Goal: Book appointment/travel/reservation

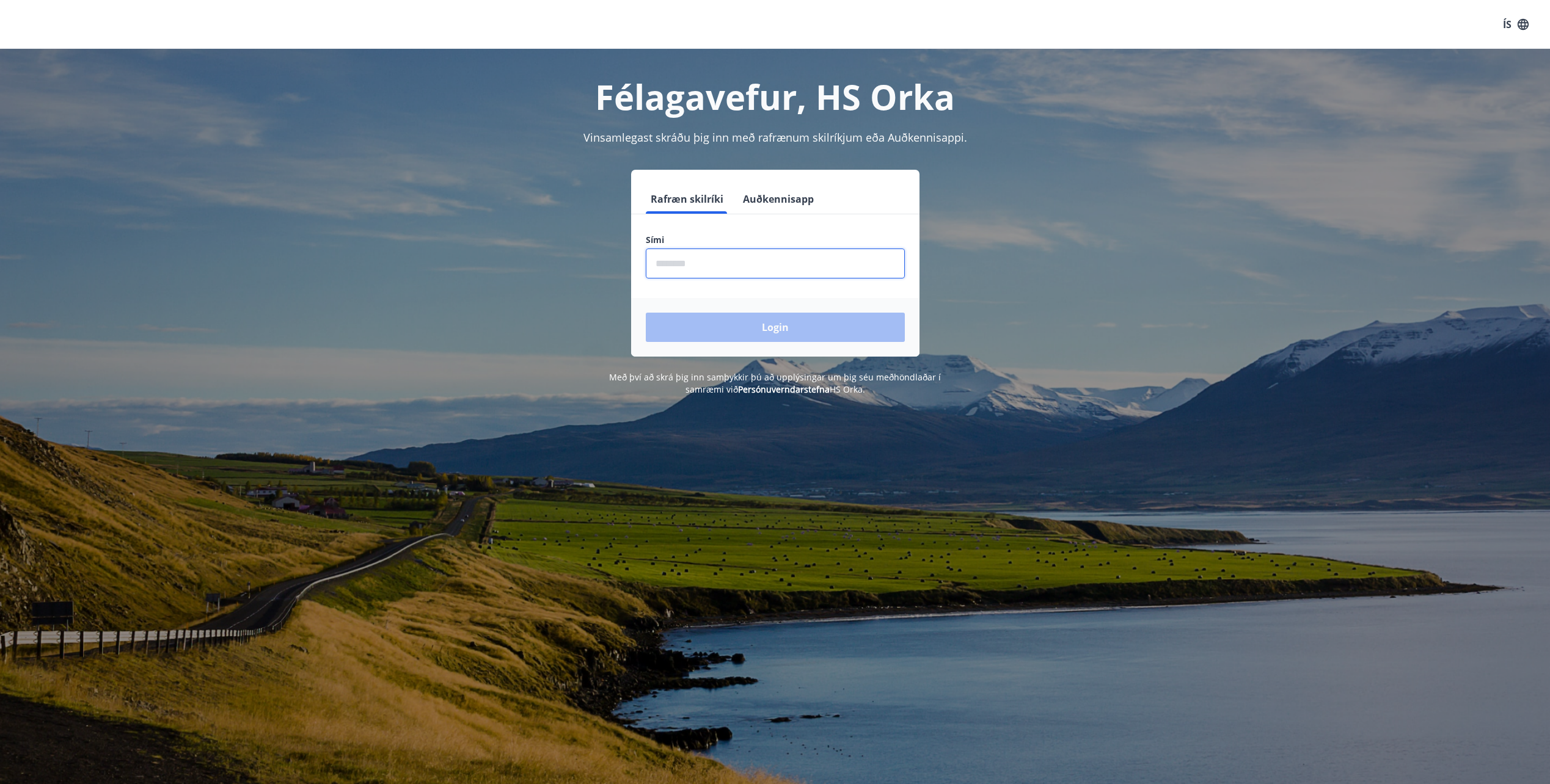
click at [705, 260] on input "phone" at bounding box center [775, 263] width 259 height 30
type input "********"
click at [771, 328] on button "Login" at bounding box center [775, 328] width 259 height 30
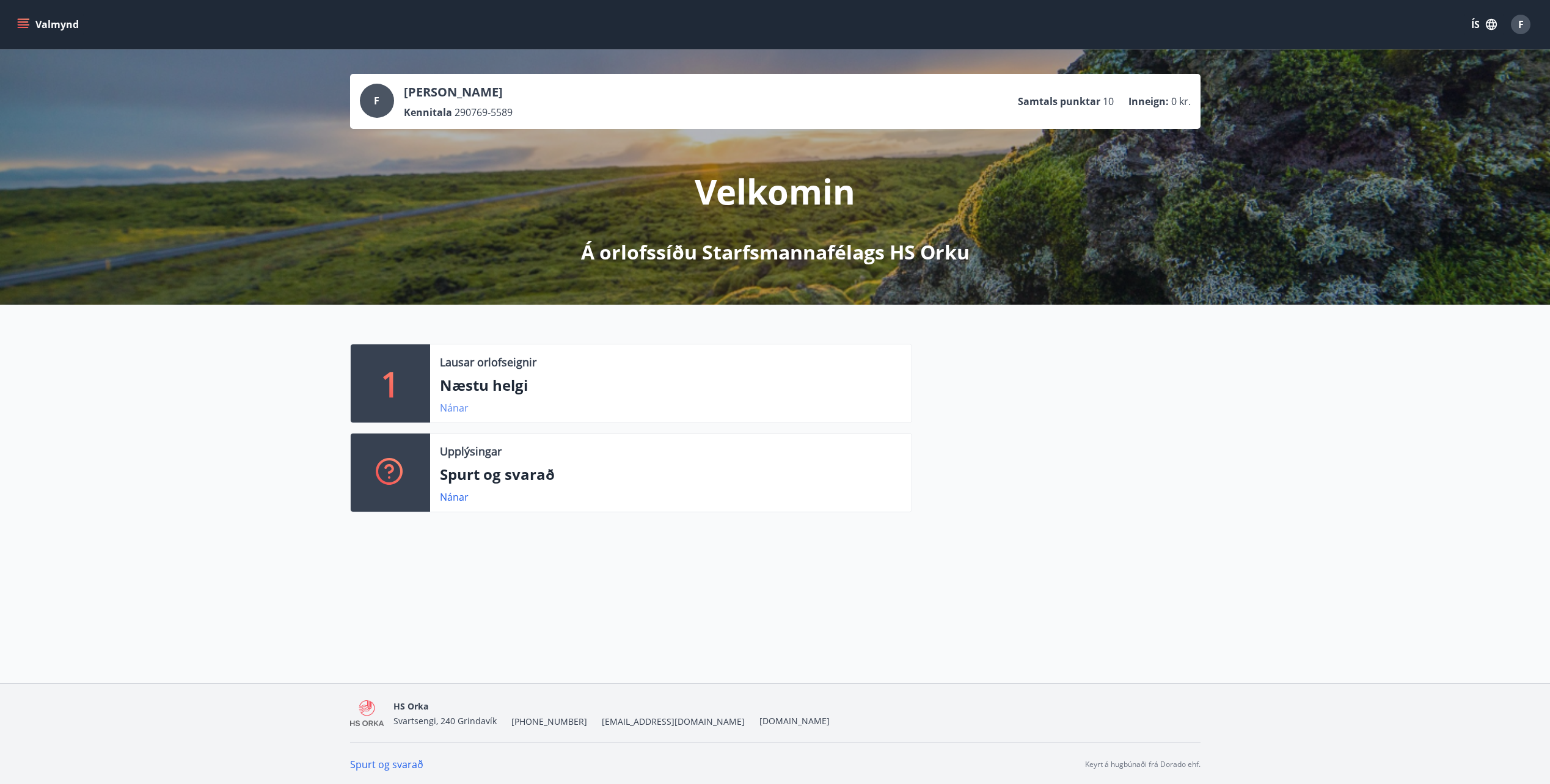
click at [459, 405] on link "Nánar" at bounding box center [454, 408] width 29 height 13
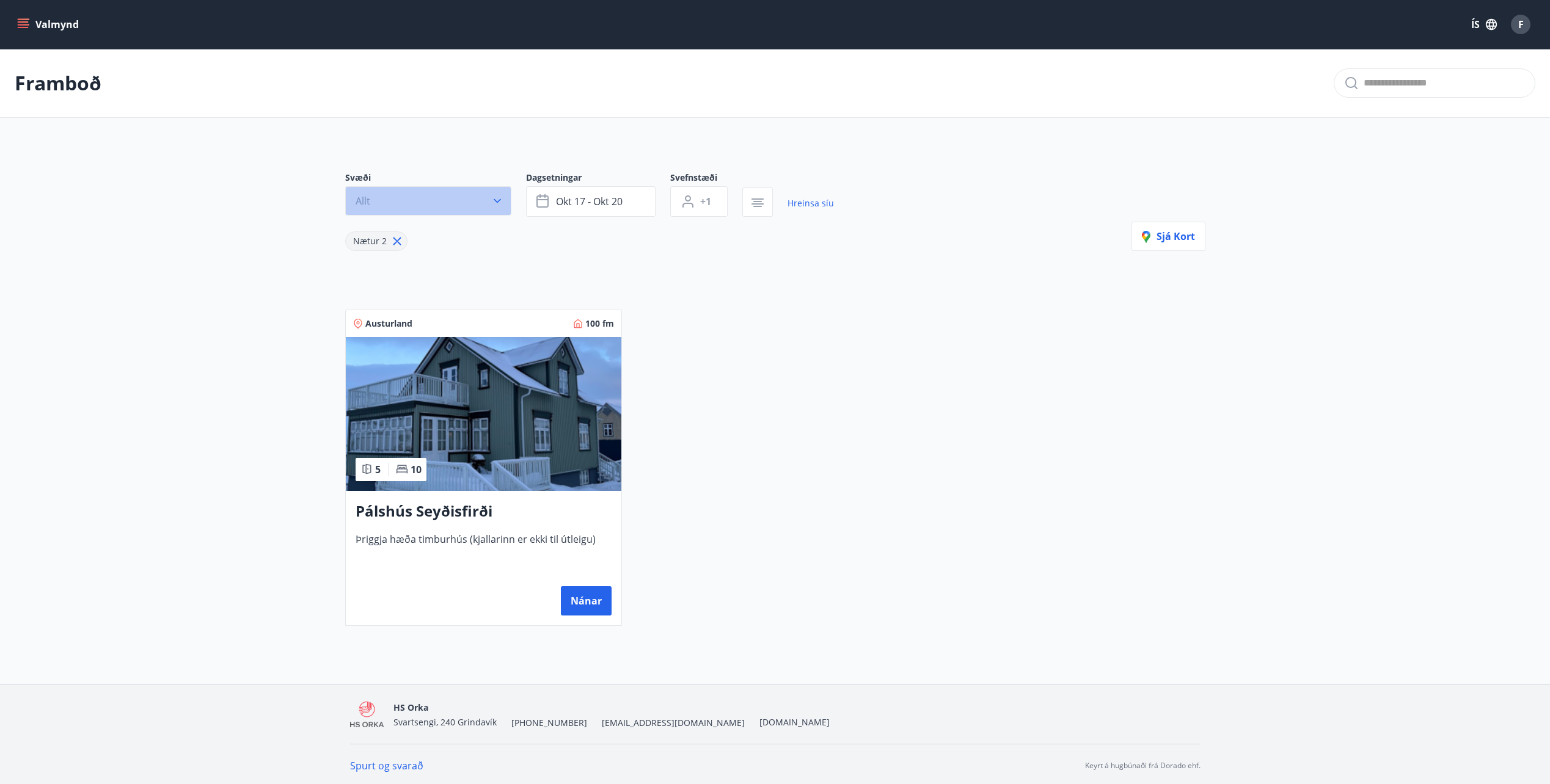
click at [499, 195] on icon "button" at bounding box center [497, 201] width 12 height 12
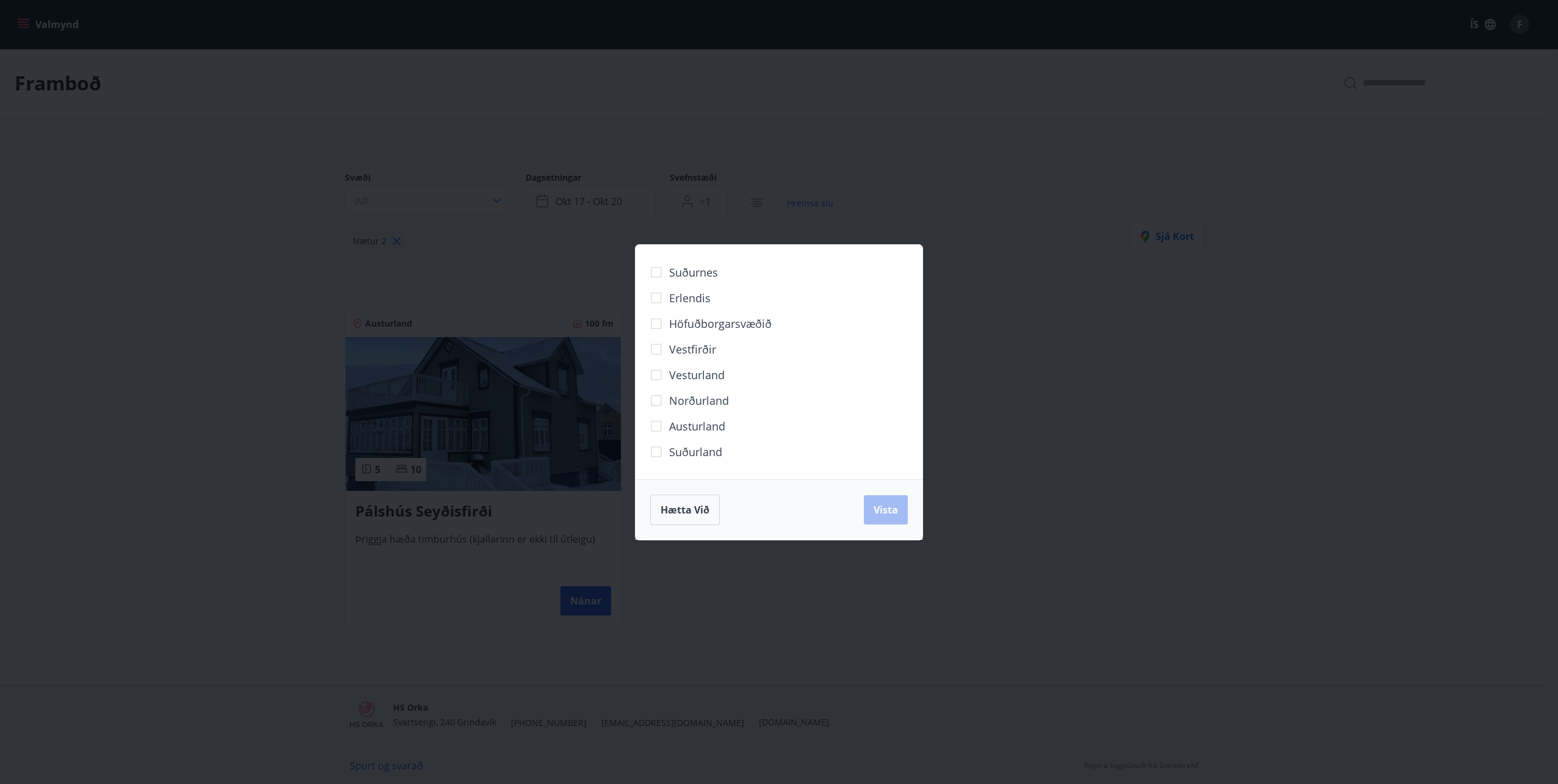
click at [683, 403] on span "Norðurland" at bounding box center [699, 401] width 60 height 16
click at [891, 510] on span "Vista" at bounding box center [886, 510] width 24 height 13
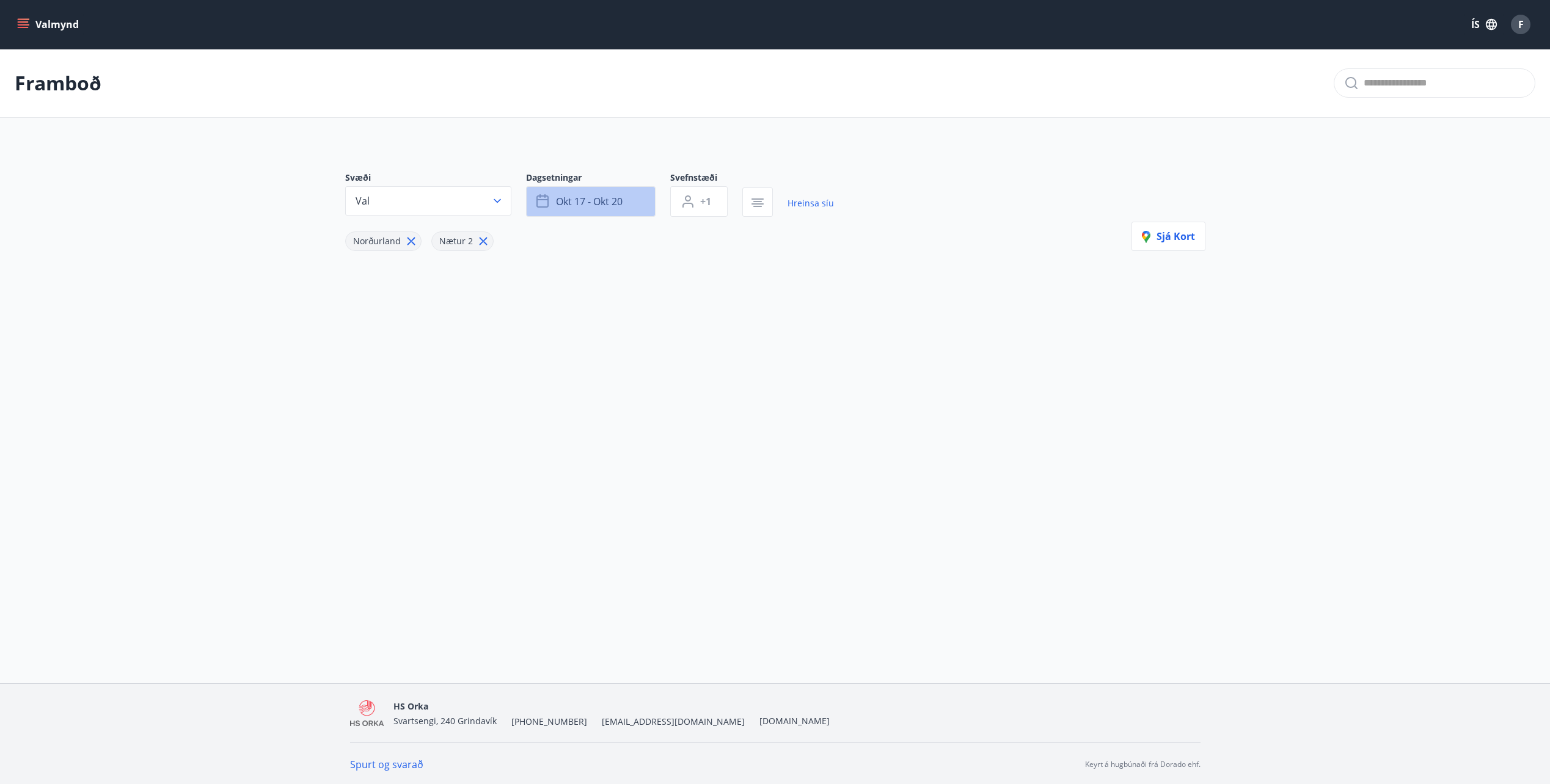
click at [601, 199] on span "okt 17 - okt 20" at bounding box center [589, 201] width 66 height 13
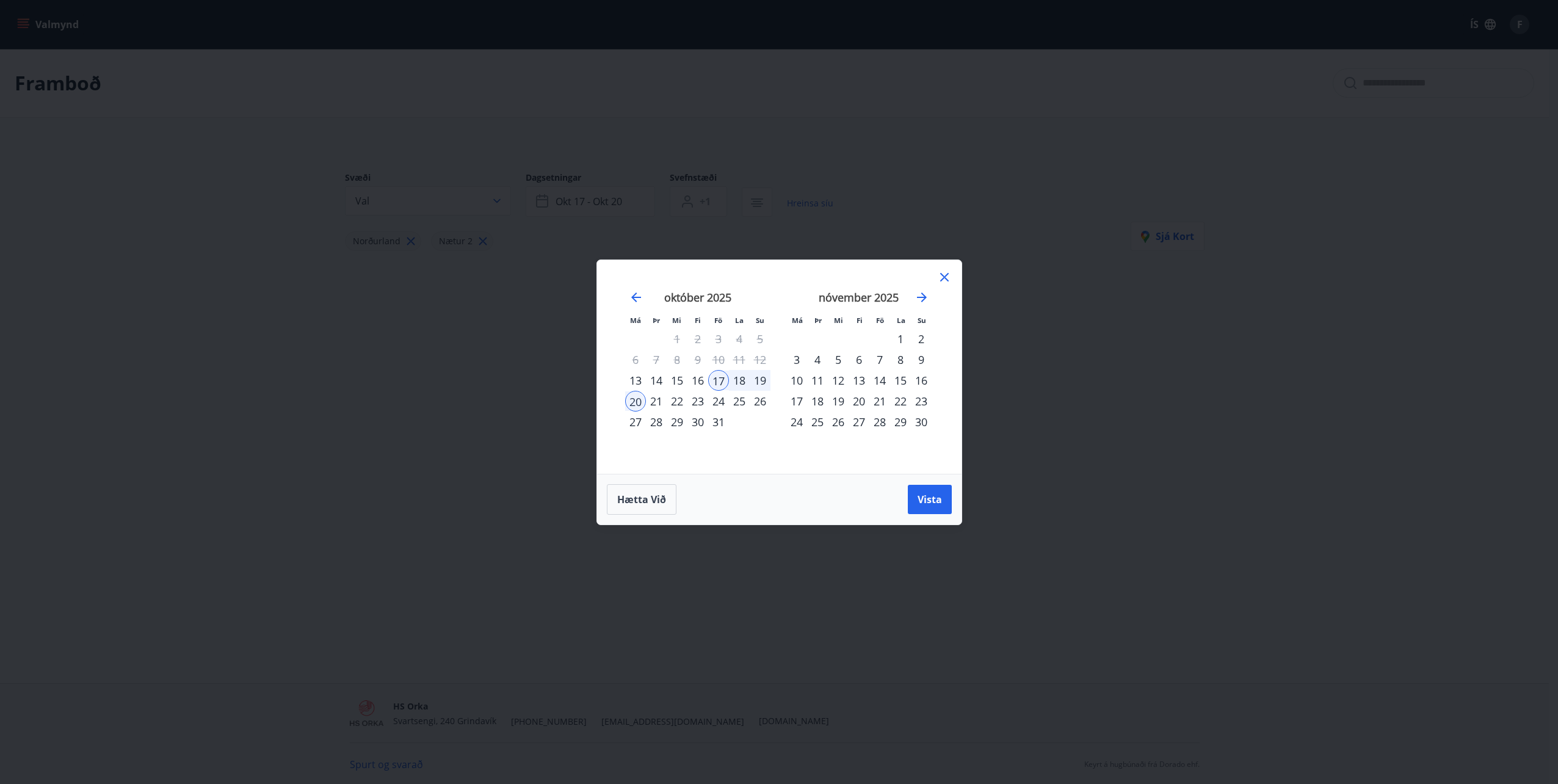
click at [677, 401] on div "22" at bounding box center [677, 401] width 21 height 21
click at [705, 400] on div "23" at bounding box center [697, 401] width 21 height 21
click at [929, 513] on button "Vista" at bounding box center [930, 499] width 44 height 30
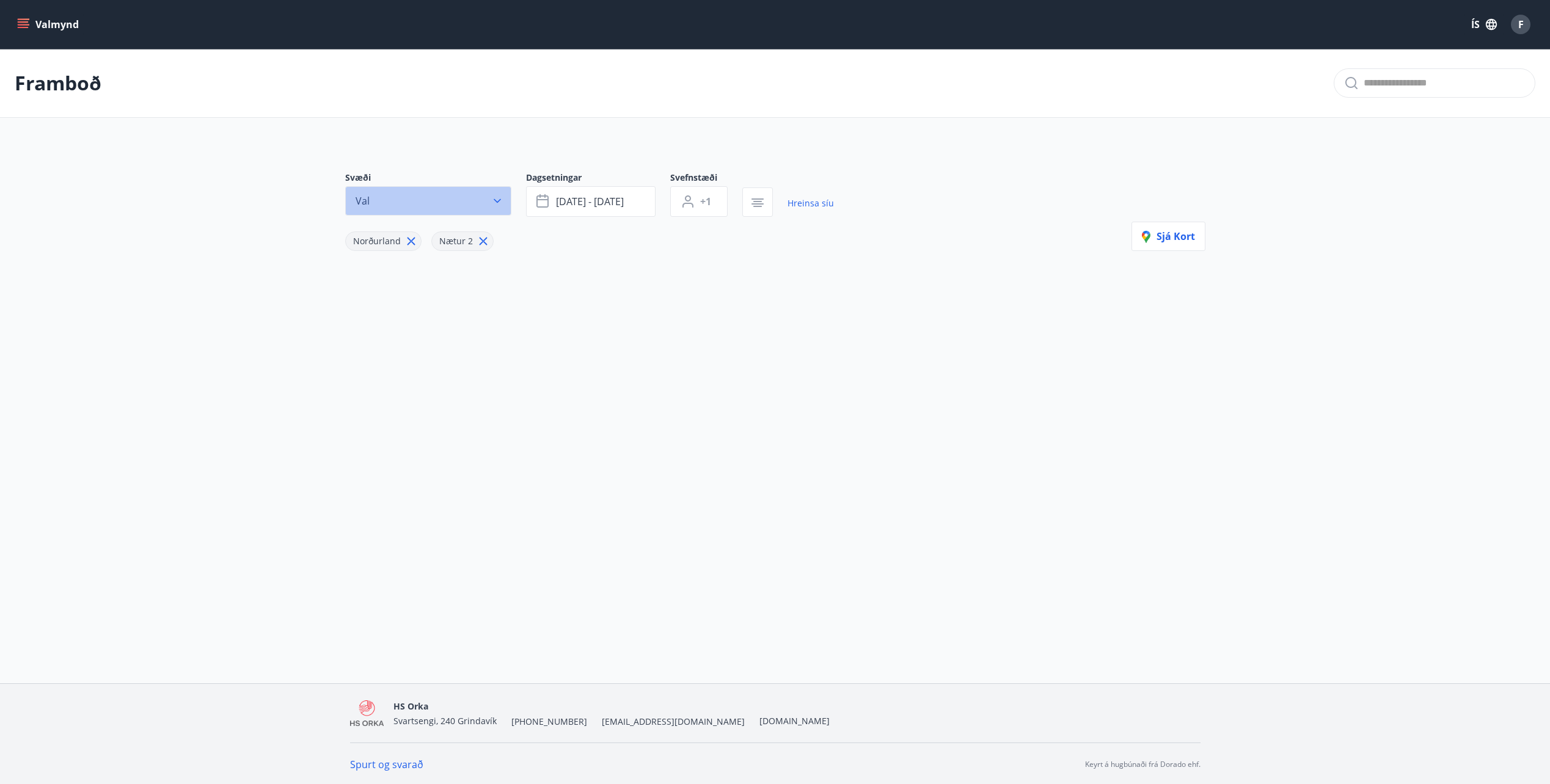
click at [495, 199] on icon "button" at bounding box center [497, 201] width 12 height 12
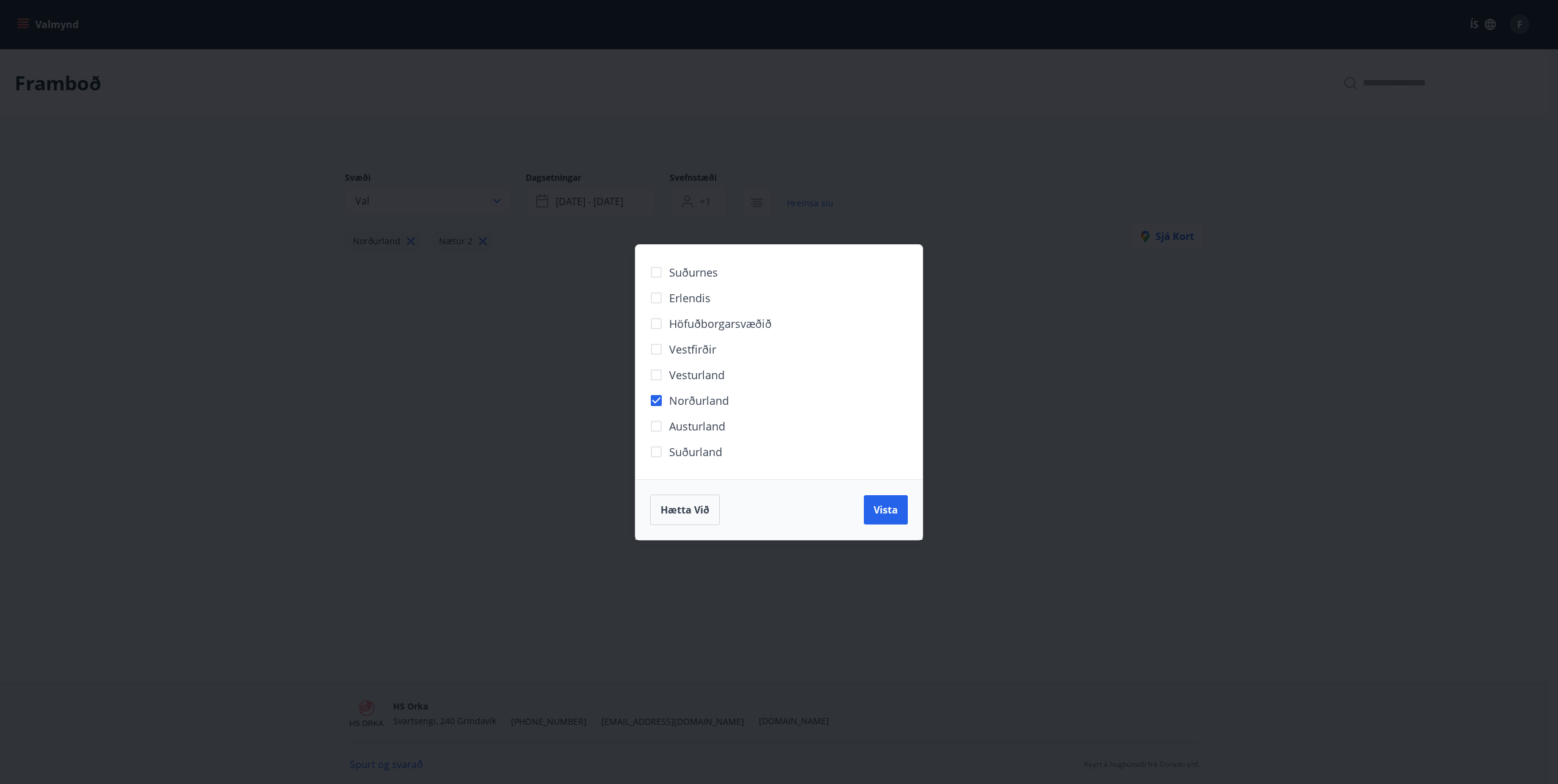
drag, startPoint x: 528, startPoint y: 509, endPoint x: 783, endPoint y: 587, distance: 266.7
click at [529, 509] on div "Suðurnes Erlendis Höfuðborgarsvæðið Vestfirðir Vesturland Norðurland Austurland…" at bounding box center [779, 392] width 1558 height 784
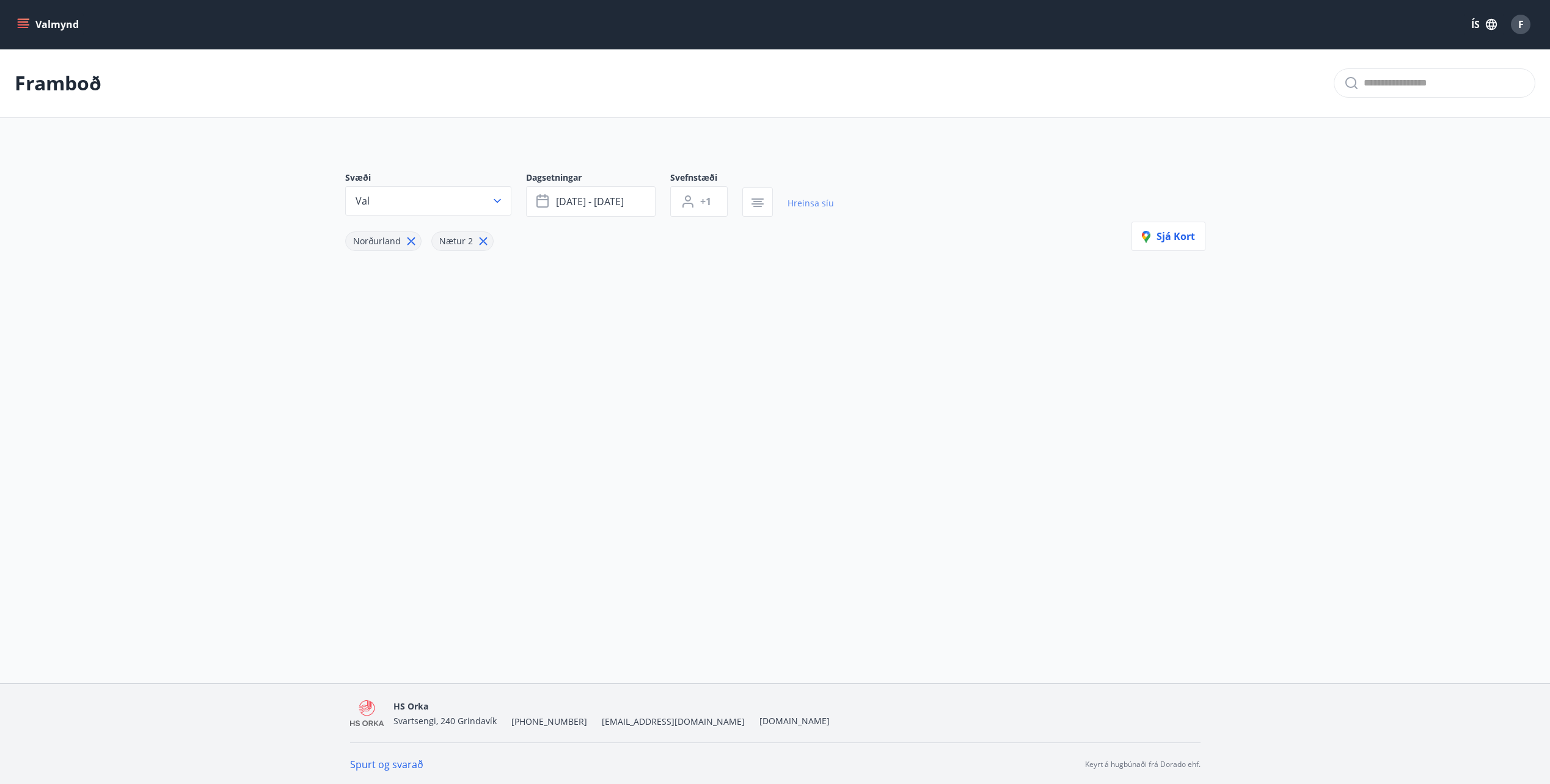
click at [811, 203] on link "Hreinsa síu" at bounding box center [811, 203] width 46 height 27
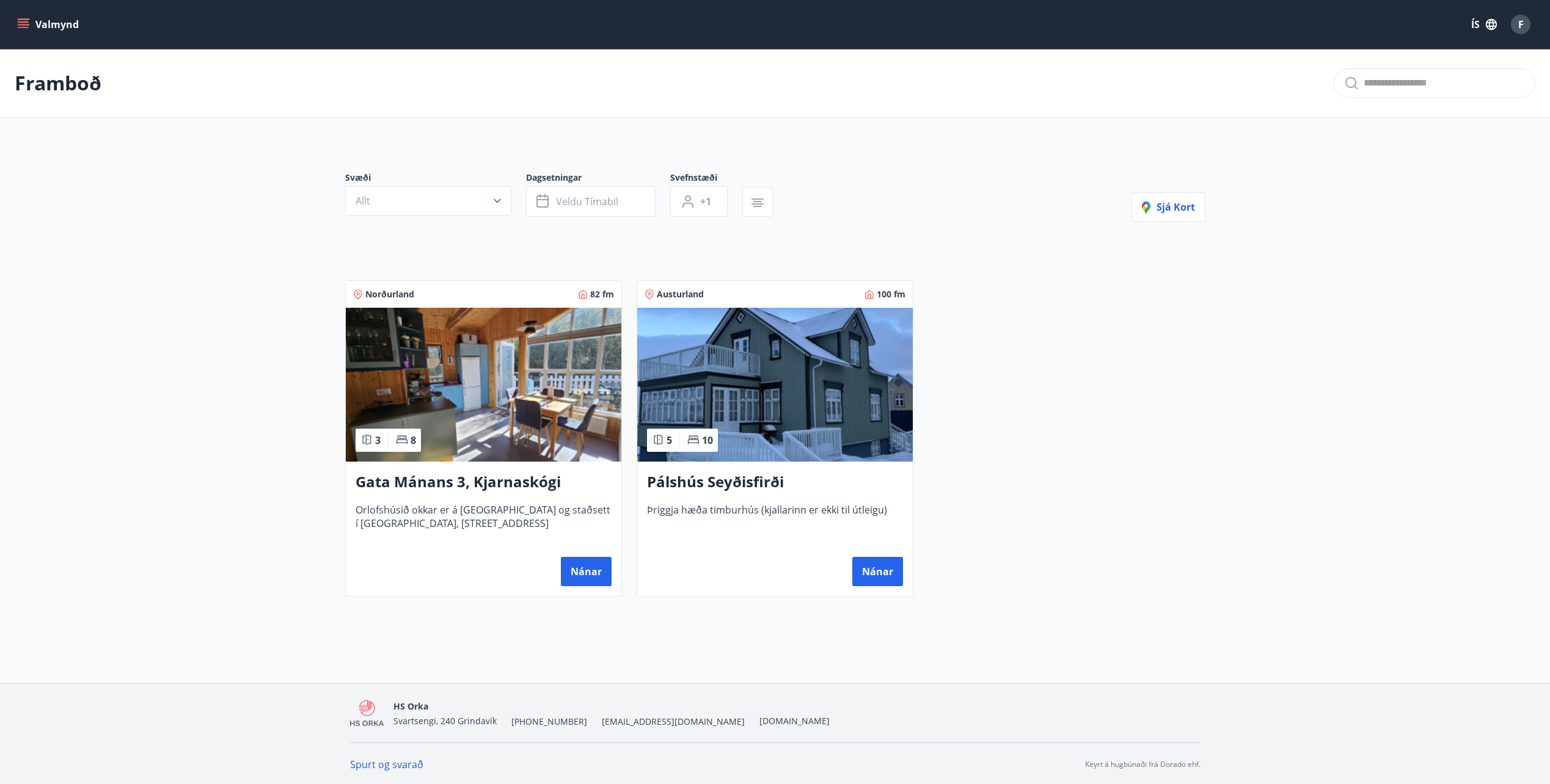
type input "*"
click at [586, 573] on button "Nánar" at bounding box center [586, 572] width 50 height 30
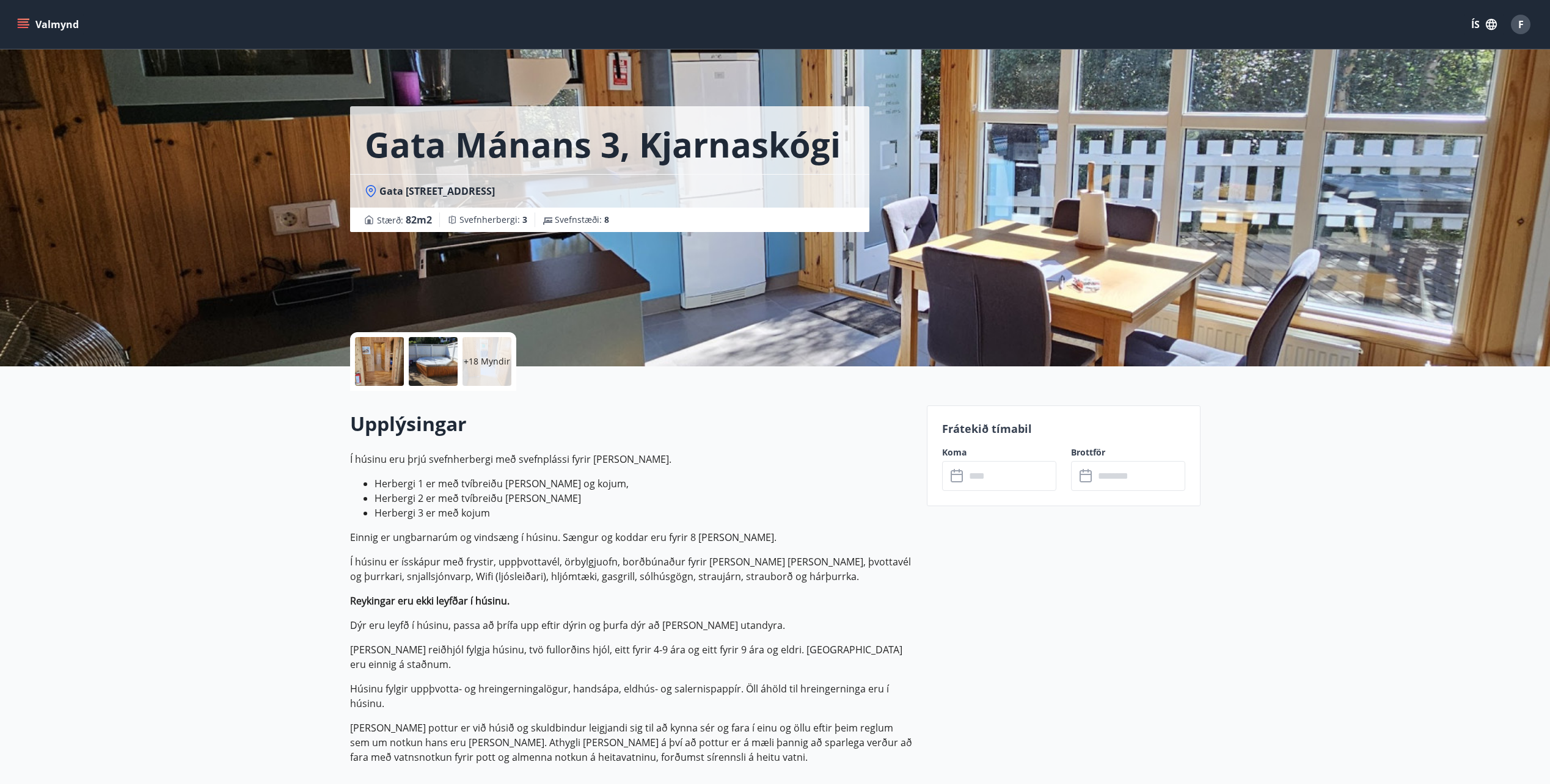
click at [24, 22] on icon "menu" at bounding box center [23, 22] width 11 height 1
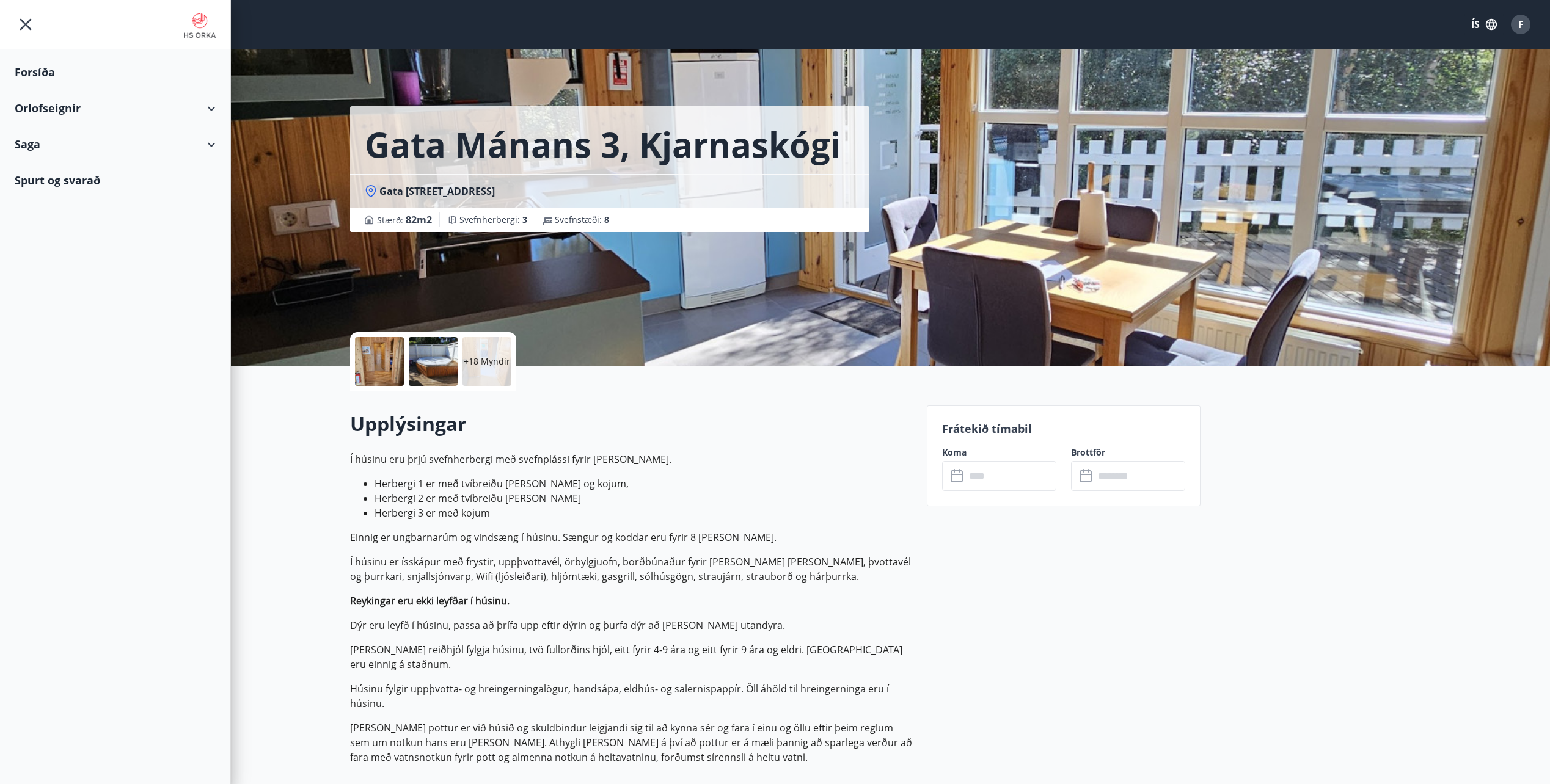
click at [213, 106] on div "Orlofseignir" at bounding box center [115, 109] width 201 height 36
click at [84, 162] on div "Bókunardagatal" at bounding box center [115, 164] width 181 height 26
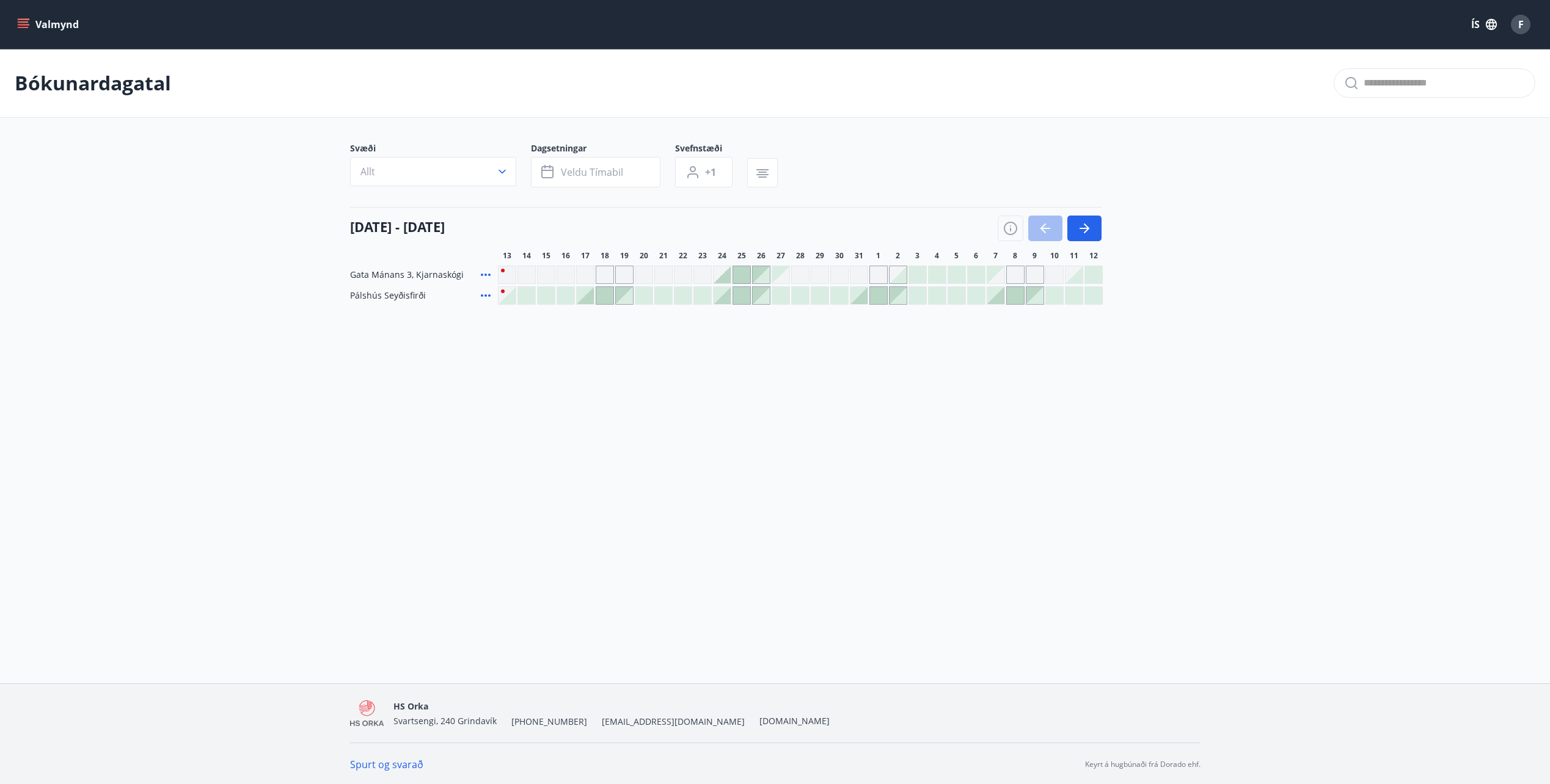
click at [805, 276] on div "Gráir dagar eru ekki bókanlegir" at bounding box center [800, 275] width 18 height 18
click at [706, 389] on div "Valmynd ÍS F Bókunardagatal Svæði Allt Dagsetningar Veldu tímabil Svefnstæði +1…" at bounding box center [775, 342] width 1550 height 683
